Goal: Task Accomplishment & Management: Manage account settings

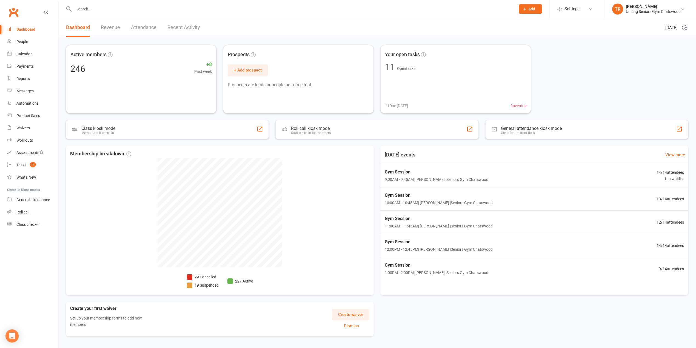
drag, startPoint x: 304, startPoint y: 141, endPoint x: 307, endPoint y: 140, distance: 3.5
drag, startPoint x: 307, startPoint y: 140, endPoint x: 176, endPoint y: 142, distance: 130.7
click at [175, 145] on div "Active members 246 +8 Past week Prospects + Add prospect Prospects are leads or…" at bounding box center [377, 189] width 638 height 305
drag, startPoint x: 28, startPoint y: 161, endPoint x: 65, endPoint y: 169, distance: 37.6
click at [29, 161] on link "Tasks 11" at bounding box center [32, 165] width 51 height 12
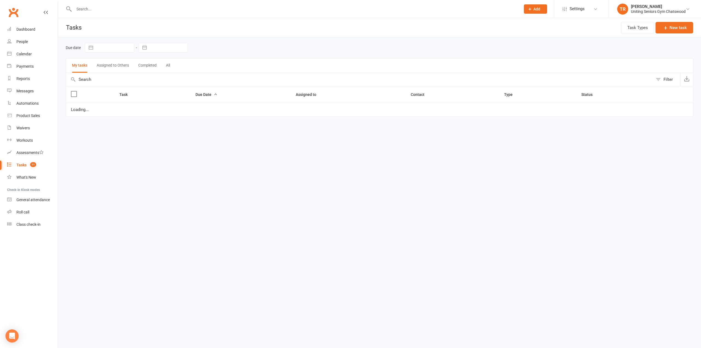
select select "started"
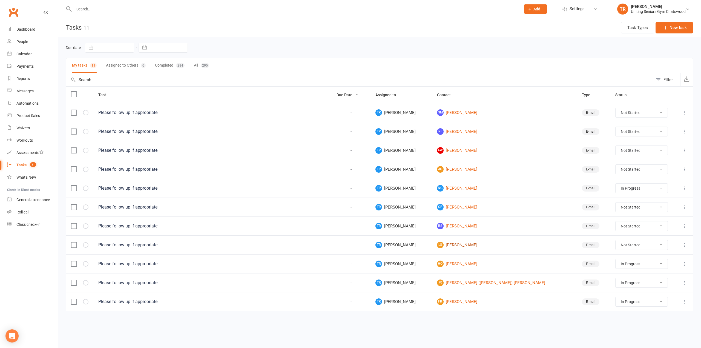
click at [465, 247] on link "LS [PERSON_NAME]" at bounding box center [504, 245] width 135 height 7
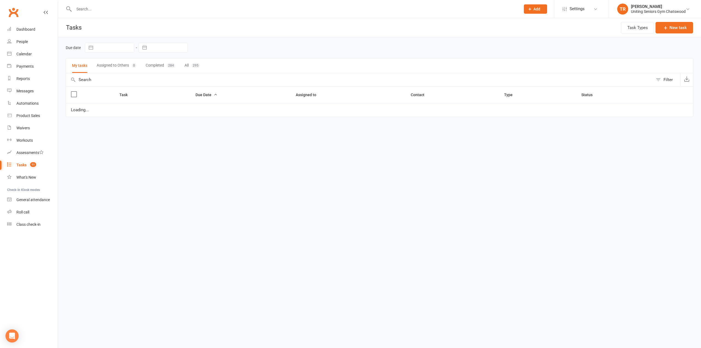
select select "started"
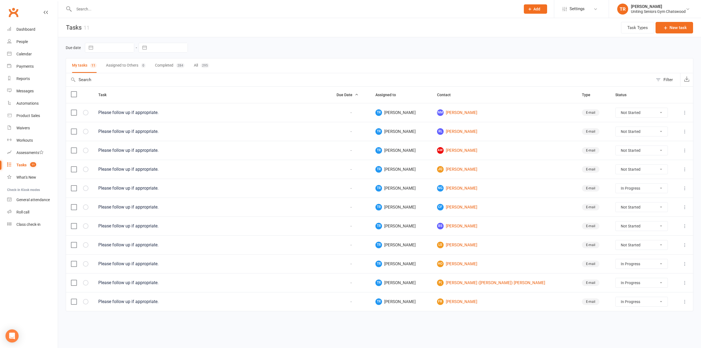
click at [23, 165] on div "Tasks" at bounding box center [21, 165] width 10 height 4
click at [618, 250] on select "Not Started In Progress Waiting Complete" at bounding box center [642, 244] width 52 height 9
click at [616, 243] on select "Not Started In Progress Waiting Complete" at bounding box center [642, 244] width 52 height 9
select select "unstarted"
select select "started"
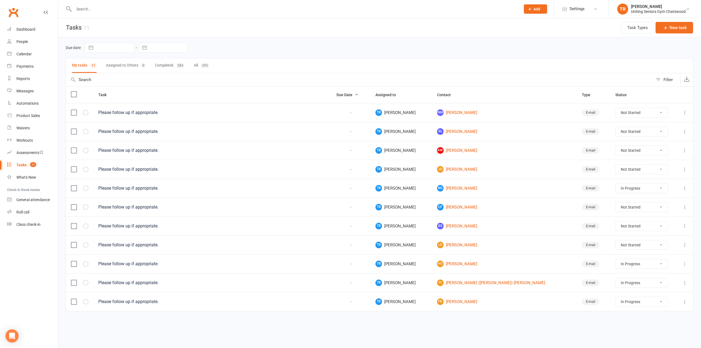
select select "started"
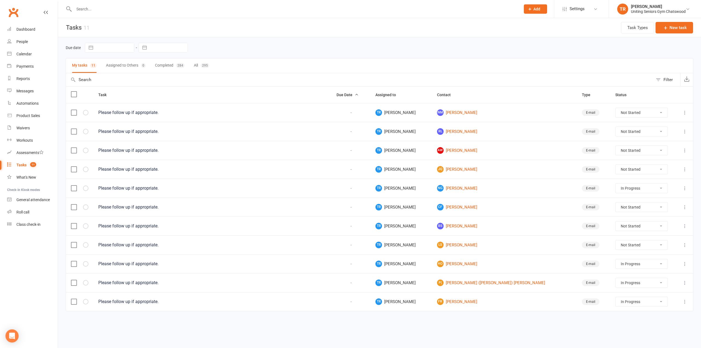
select select "started"
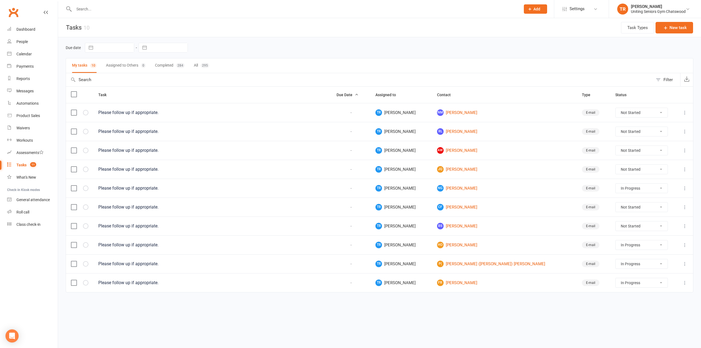
select select "started"
